Goal: Information Seeking & Learning: Learn about a topic

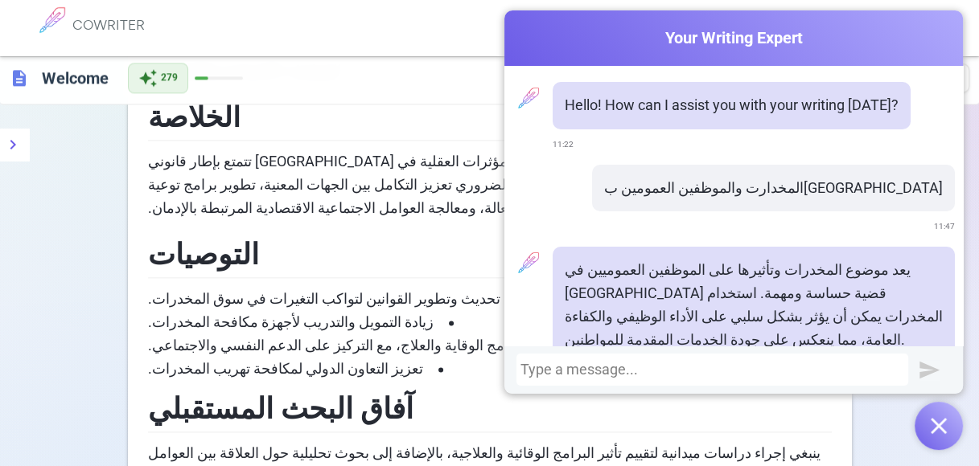
scroll to position [146, 0]
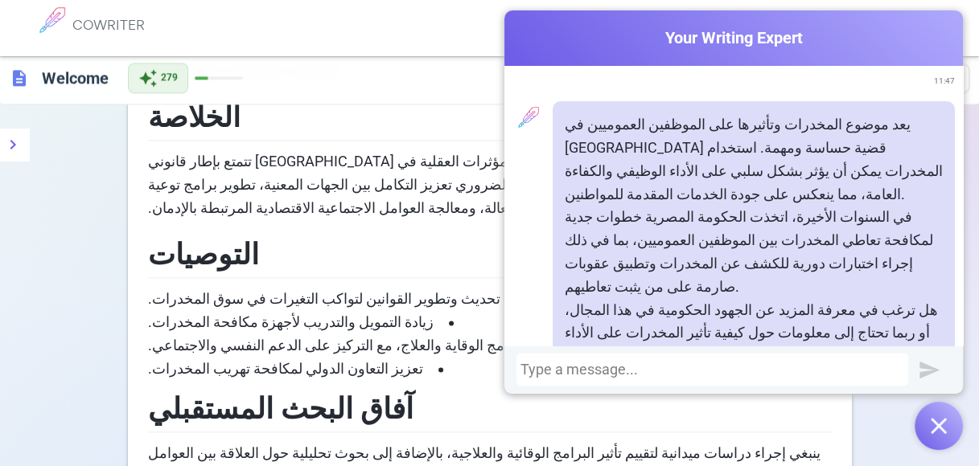
click at [934, 424] on img "button" at bounding box center [939, 426] width 16 height 16
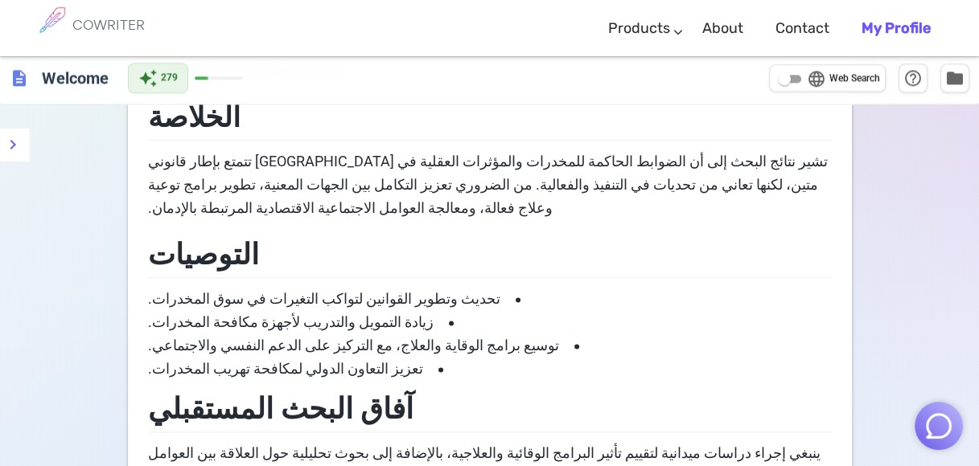
click at [934, 424] on img "button" at bounding box center [938, 426] width 31 height 31
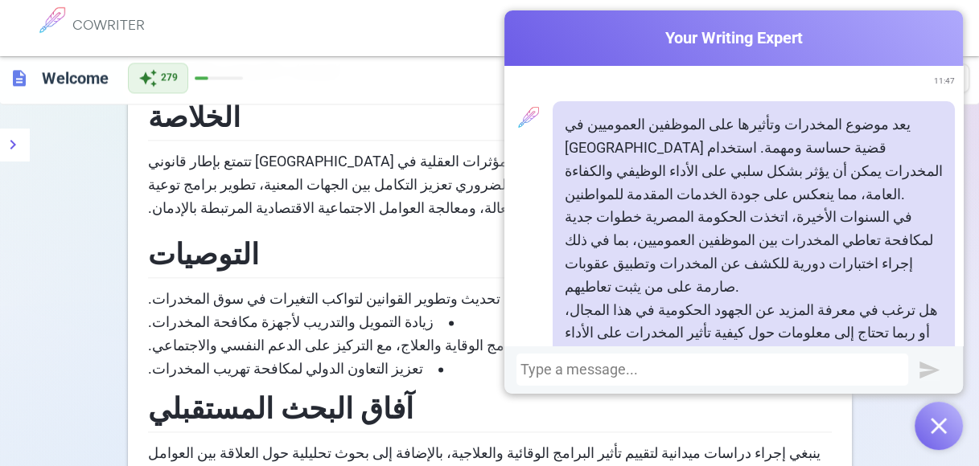
click at [934, 424] on img "button" at bounding box center [939, 426] width 16 height 16
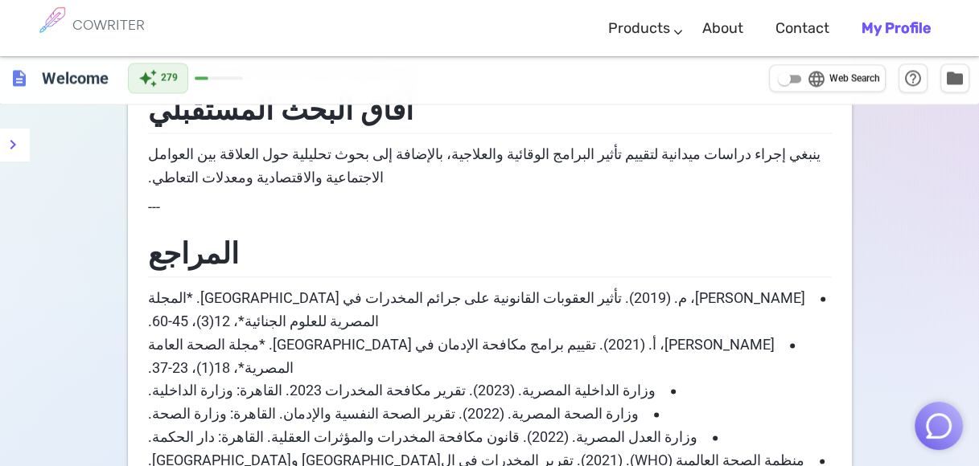
scroll to position [0, 0]
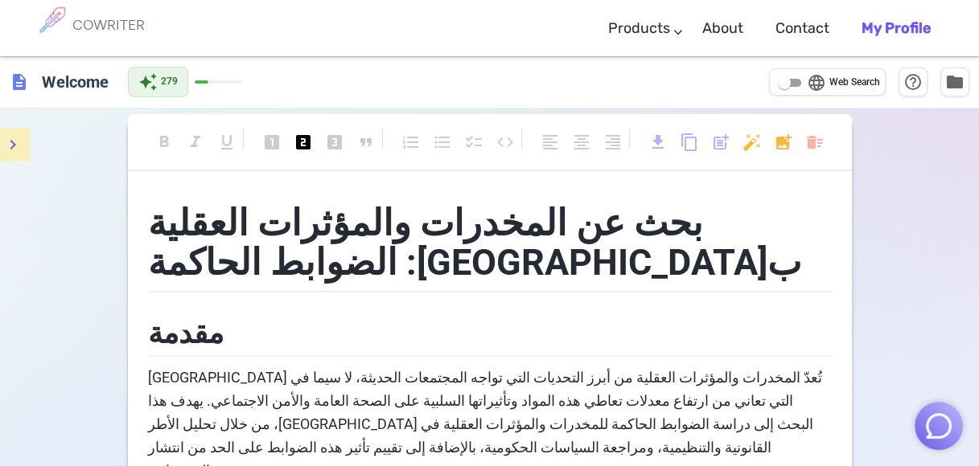
click at [26, 146] on button "menu" at bounding box center [13, 145] width 32 height 32
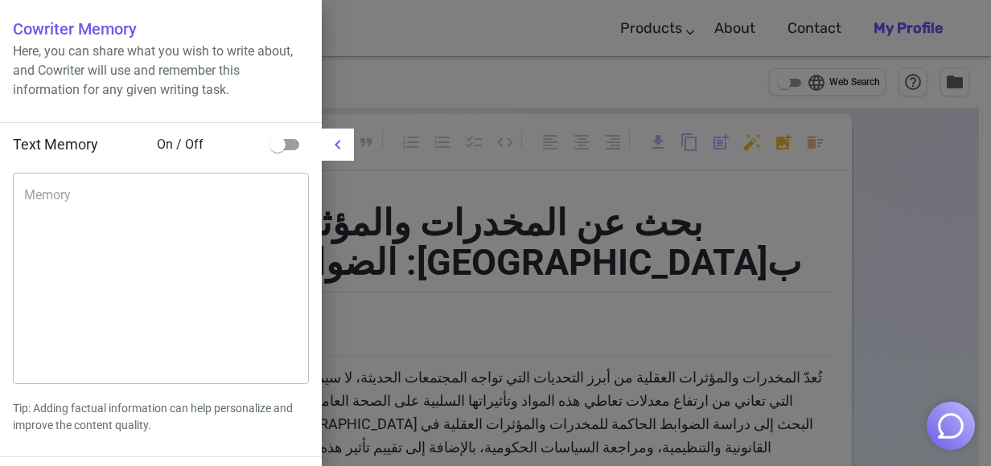
click at [464, 260] on div at bounding box center [495, 233] width 991 height 466
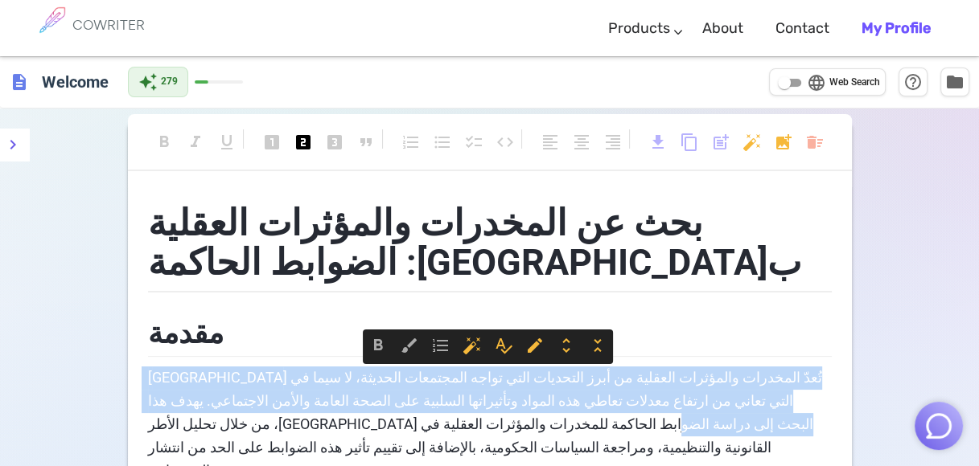
scroll to position [777, 0]
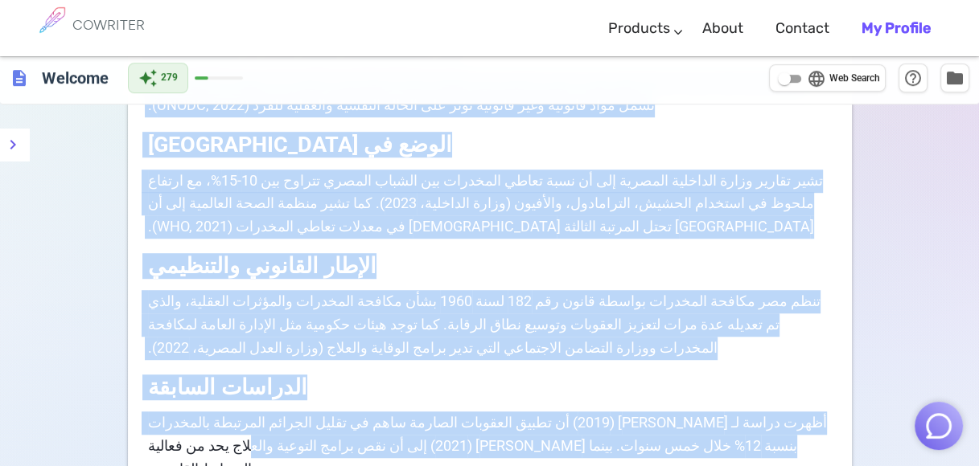
drag, startPoint x: 818, startPoint y: 383, endPoint x: 266, endPoint y: 397, distance: 551.9
click at [614, 293] on span "تنظم مصر مكافحة المخدرات بواسطة قانون رقم 182 لسنة 1960 بشأن مكافحة المخدرات وا…" at bounding box center [483, 325] width 676 height 64
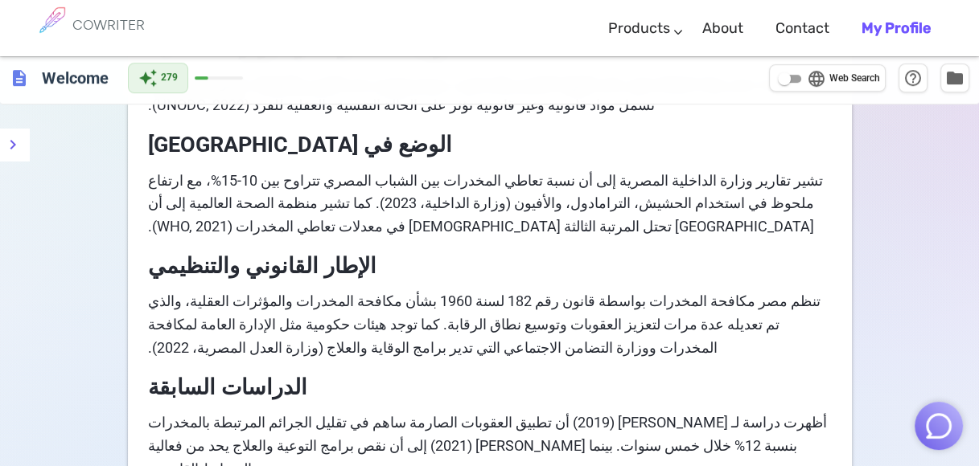
scroll to position [0, 0]
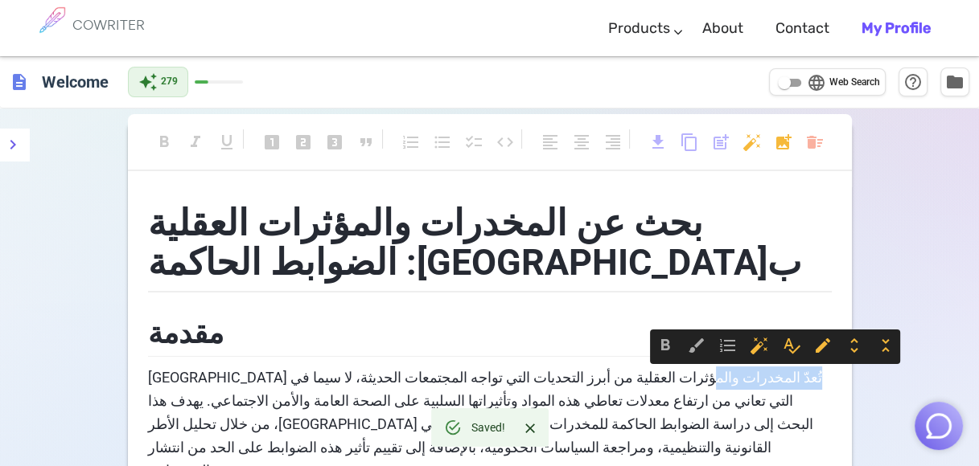
drag, startPoint x: 818, startPoint y: 377, endPoint x: 731, endPoint y: 381, distance: 87.0
click at [731, 381] on p "تُعدّ المخدرات والمؤثرات العقلية من أبرز التحديات التي تواجه المجتمعات الحديثة،…" at bounding box center [490, 425] width 684 height 116
click at [564, 345] on h2 "مقدمة" at bounding box center [490, 332] width 684 height 52
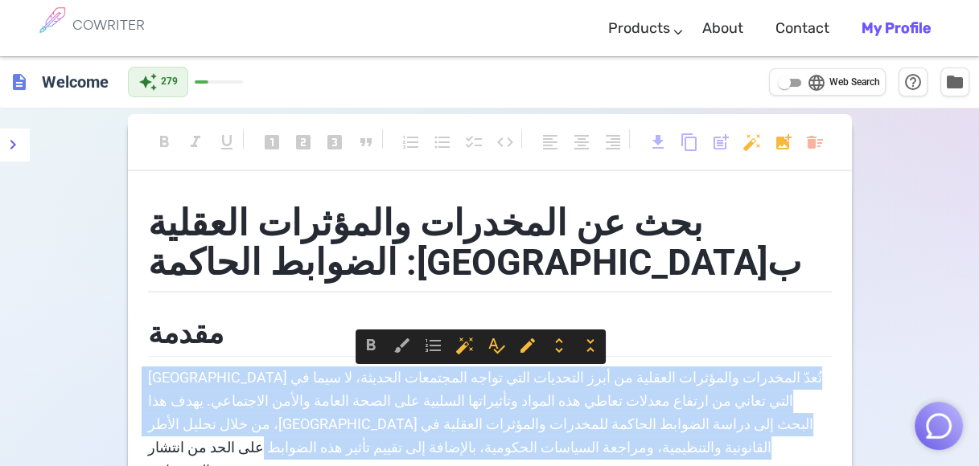
drag, startPoint x: 819, startPoint y: 378, endPoint x: 102, endPoint y: 415, distance: 717.5
copy span "تُعدّ المخدرات والمؤثرات العقلية من أبرز التحديات التي تواجه المجتمعات الحديثة،…"
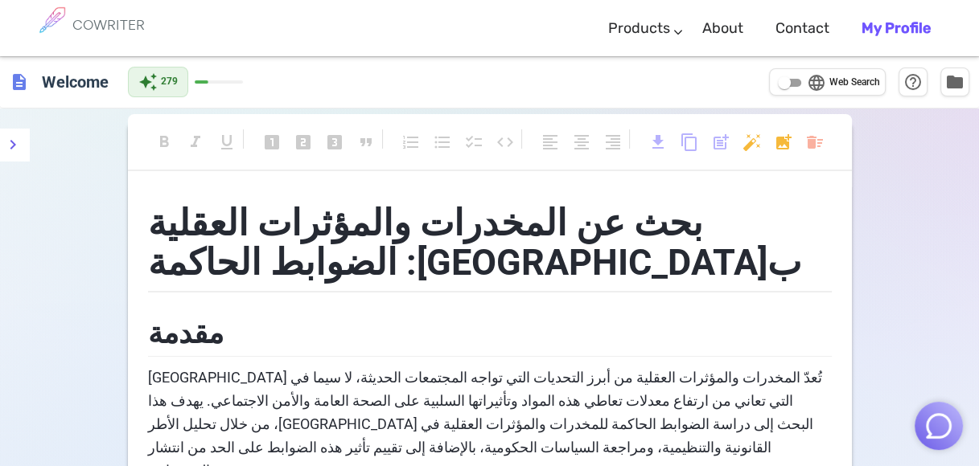
click at [615, 407] on span "تُعدّ المخدرات والمؤثرات العقلية من أبرز التحديات التي تواجه المجتمعات الحديثة،…" at bounding box center [483, 423] width 677 height 109
click at [610, 407] on span "تُعدّ المخدرات والمؤثرات العقلية من أبرز التحديات التي تواجه المجتمعات الحديثة،…" at bounding box center [483, 423] width 677 height 109
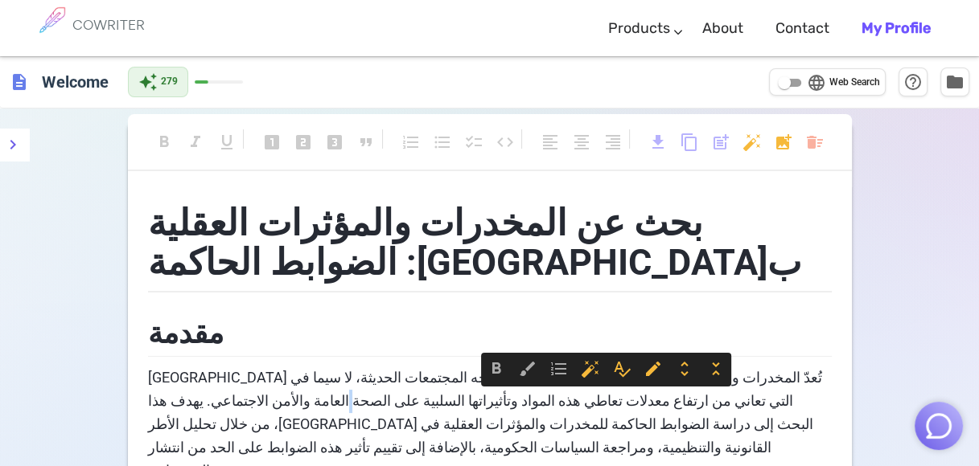
click at [610, 407] on span "تُعدّ المخدرات والمؤثرات العقلية من أبرز التحديات التي تواجه المجتمعات الحديثة،…" at bounding box center [483, 423] width 677 height 109
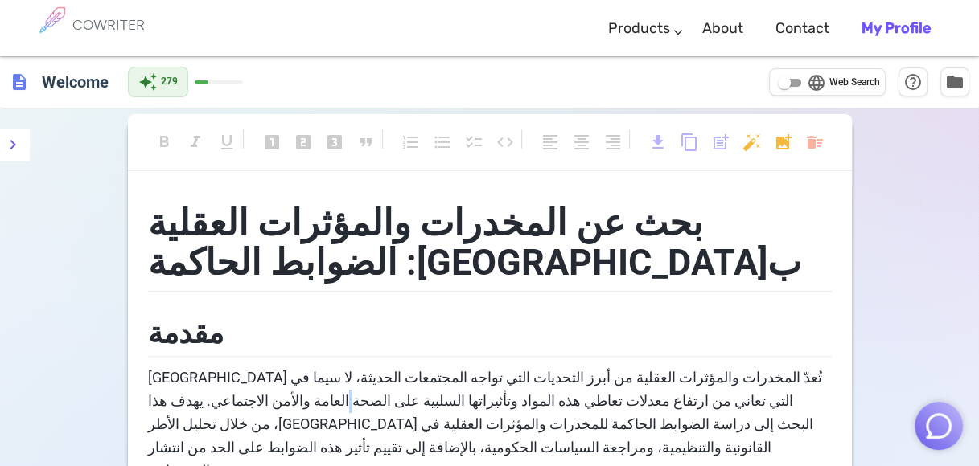
click at [610, 407] on span "تُعدّ المخدرات والمؤثرات العقلية من أبرز التحديات التي تواجه المجتمعات الحديثة،…" at bounding box center [483, 423] width 677 height 109
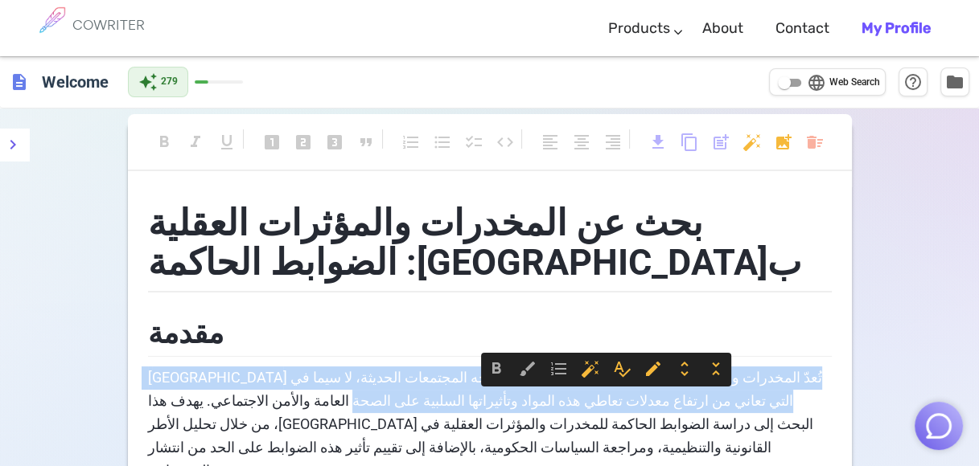
click at [610, 407] on span "تُعدّ المخدرات والمؤثرات العقلية من أبرز التحديات التي تواجه المجتمعات الحديثة،…" at bounding box center [483, 423] width 677 height 109
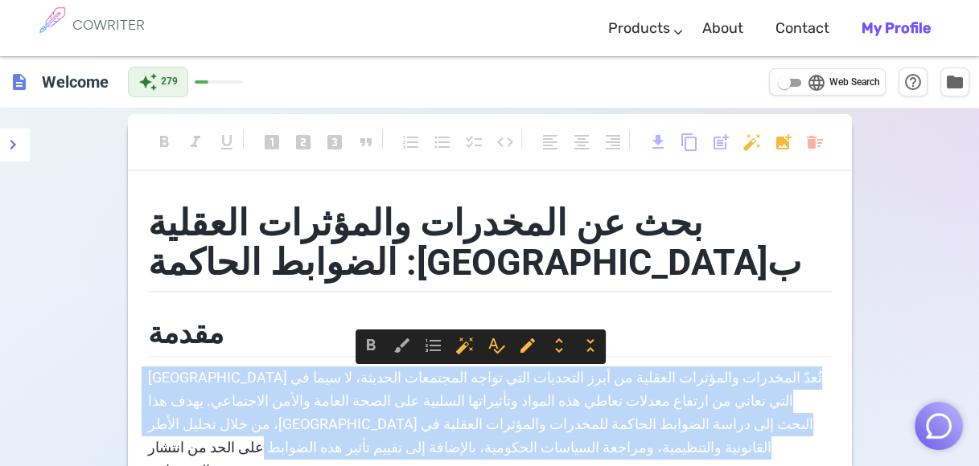
click at [608, 412] on p "تُعدّ المخدرات والمؤثرات العقلية من أبرز التحديات التي تواجه المجتمعات الحديثة،…" at bounding box center [490, 425] width 684 height 116
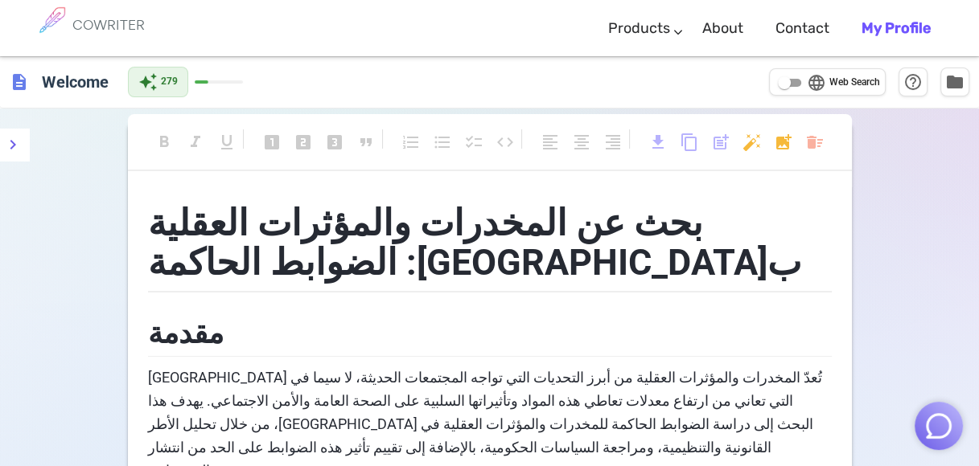
click at [608, 414] on p "تُعدّ المخدرات والمؤثرات العقلية من أبرز التحديات التي تواجه المجتمعات الحديثة،…" at bounding box center [490, 425] width 684 height 116
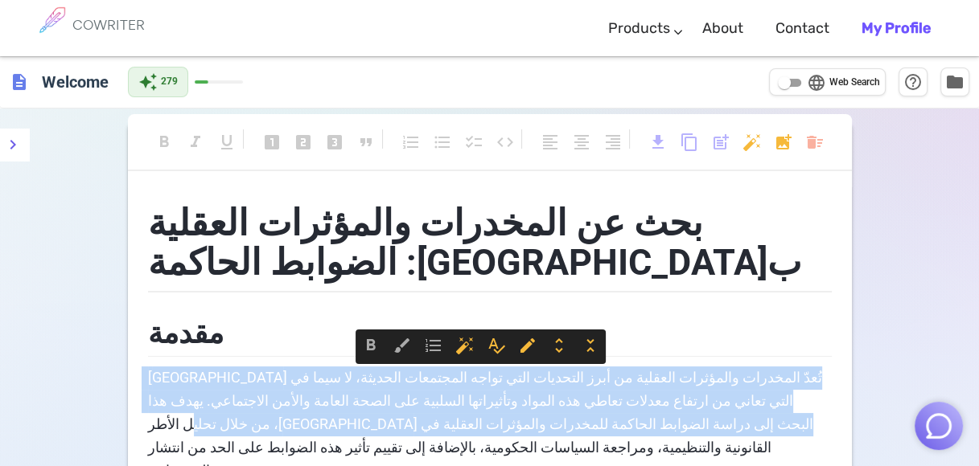
click at [608, 414] on p "تُعدّ المخدرات والمؤثرات العقلية من أبرز التحديات التي تواجه المجتمعات الحديثة،…" at bounding box center [490, 425] width 684 height 116
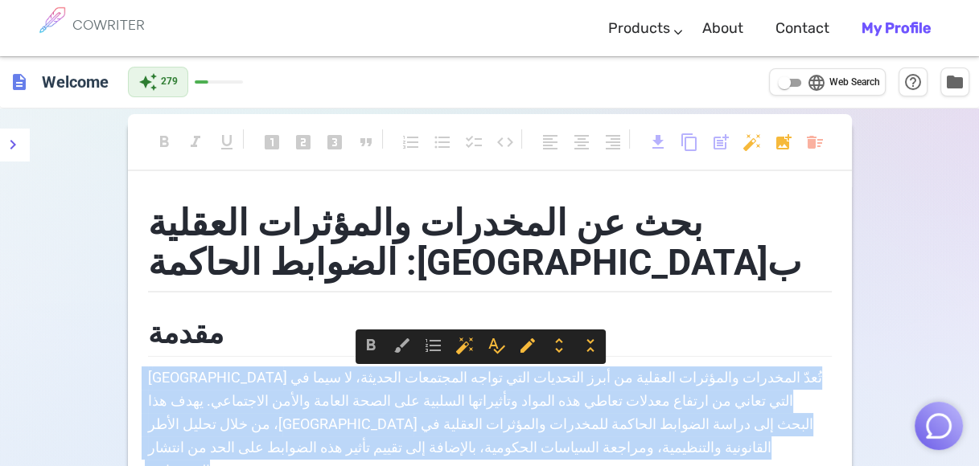
click at [608, 414] on p "تُعدّ المخدرات والمؤثرات العقلية من أبرز التحديات التي تواجه المجتمعات الحديثة،…" at bounding box center [490, 425] width 684 height 116
copy span "تُعدّ المخدرات والمؤثرات العقلية من أبرز التحديات التي تواجه المجتمعات الحديثة،…"
